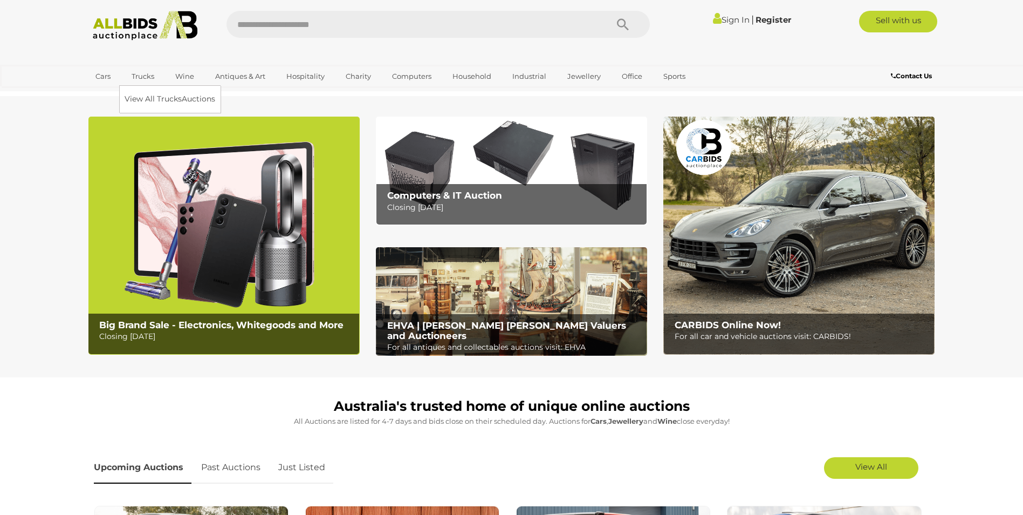
click at [142, 75] on link "Trucks" at bounding box center [143, 76] width 37 height 18
click at [144, 97] on link "View All Trucks Auctions" at bounding box center [172, 99] width 95 height 17
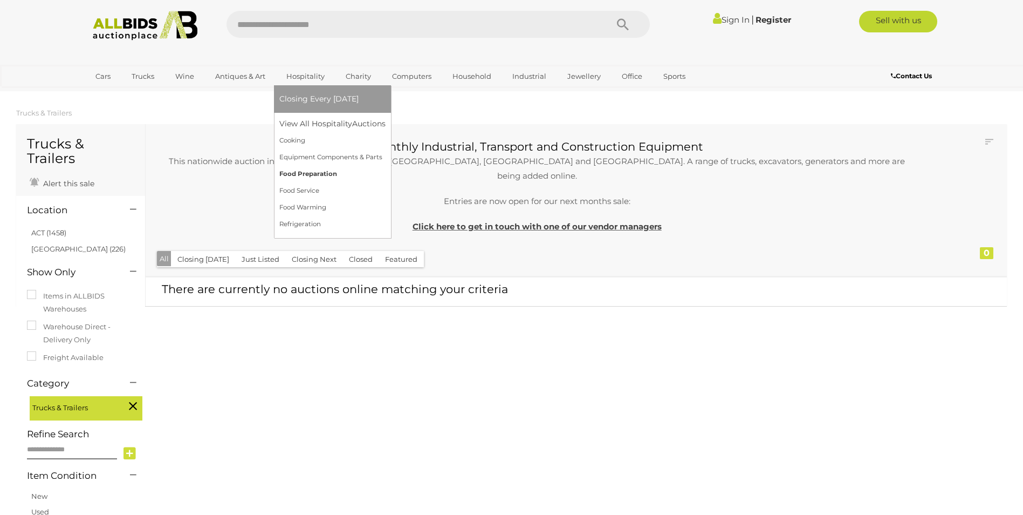
click at [309, 174] on link "Food Preparation" at bounding box center [332, 174] width 106 height 17
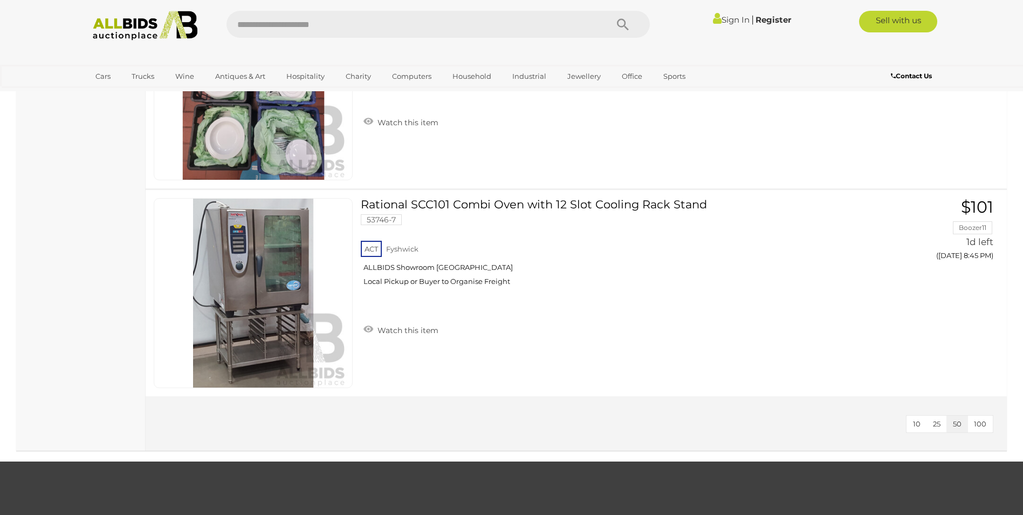
scroll to position [2535, 0]
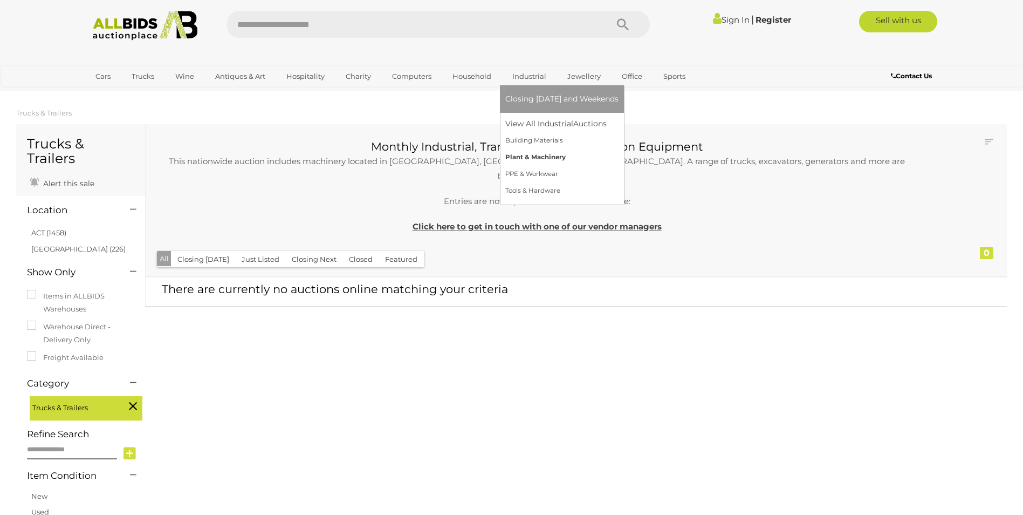
click at [540, 155] on link "Plant & Machinery" at bounding box center [561, 157] width 113 height 17
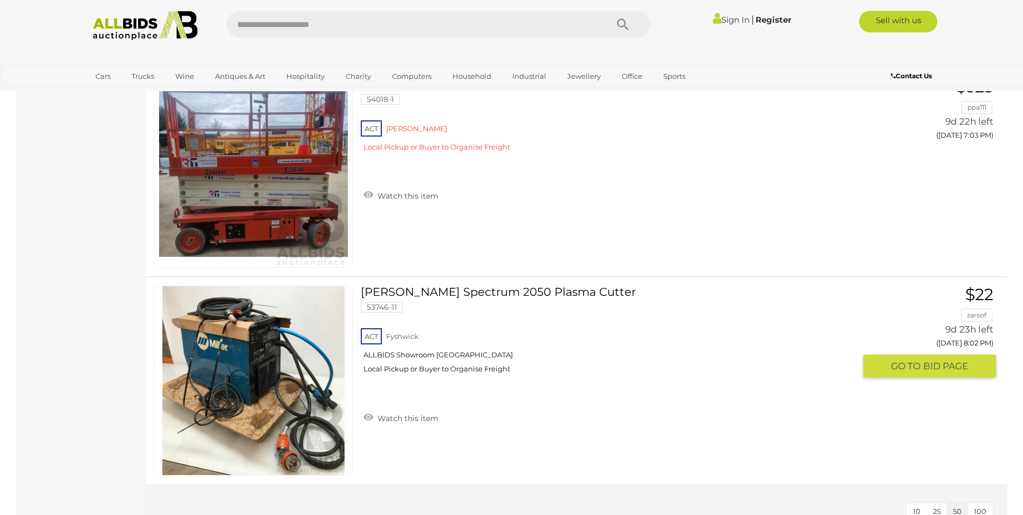
scroll to position [539, 0]
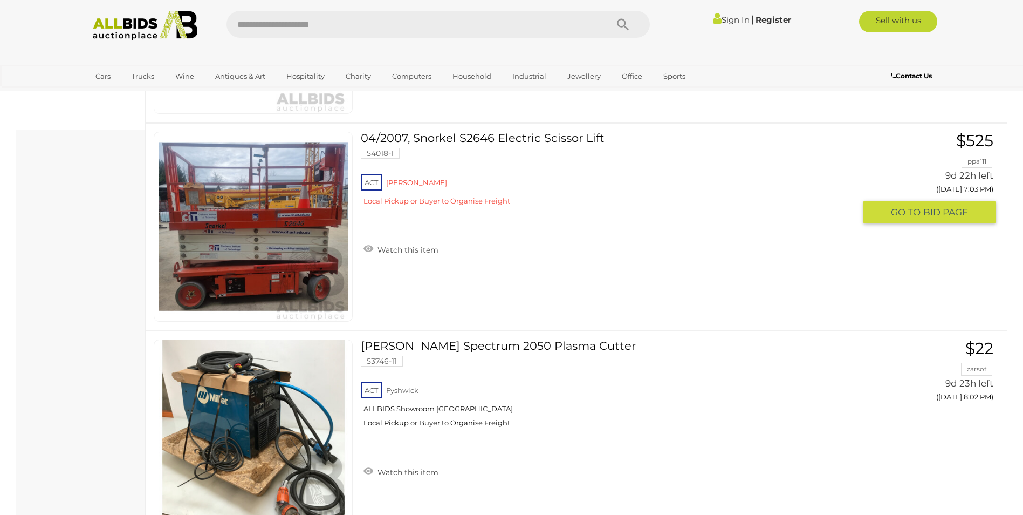
click at [520, 137] on link "04/2007, Snorkel S2646 Electric Scissor Lift 54018-1 ACT Bruce" at bounding box center [612, 173] width 486 height 82
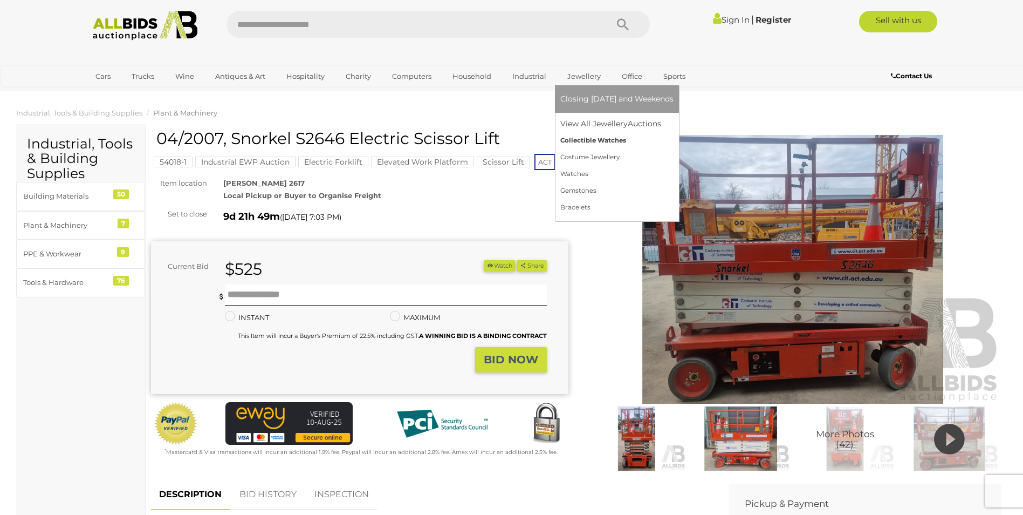
click at [582, 139] on link "Collectible Watches" at bounding box center [616, 140] width 113 height 17
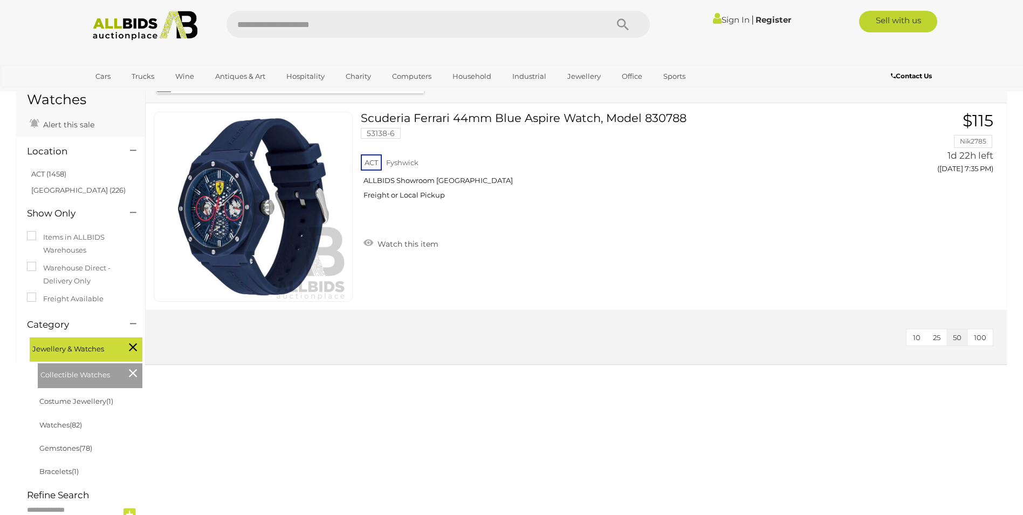
scroll to position [54, 0]
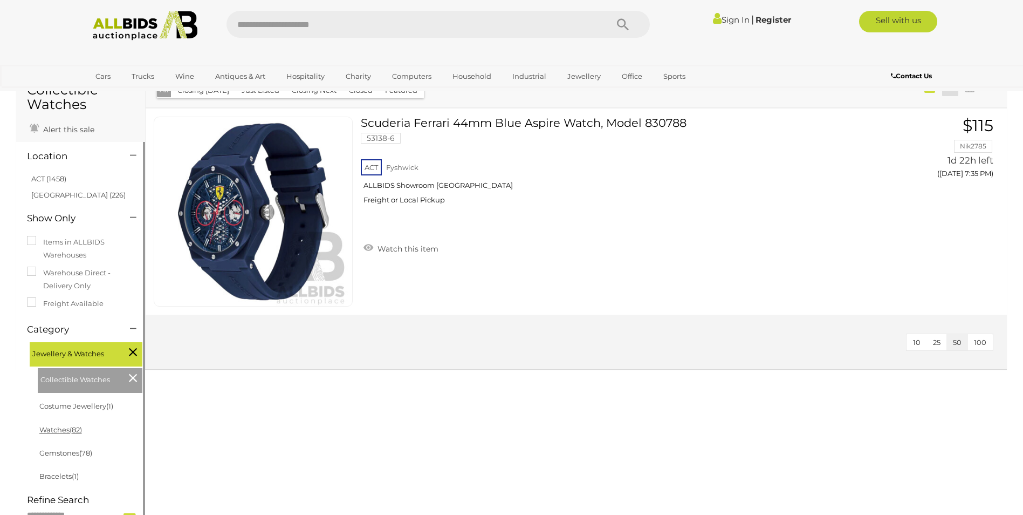
click at [58, 431] on link "Watches (82)" at bounding box center [60, 429] width 43 height 9
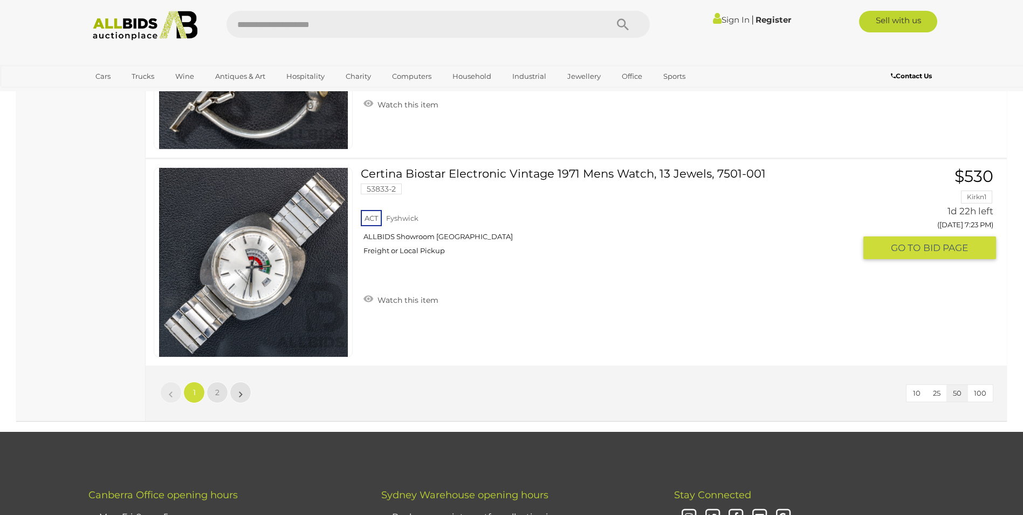
scroll to position [10355, 0]
